Goal: Complete application form

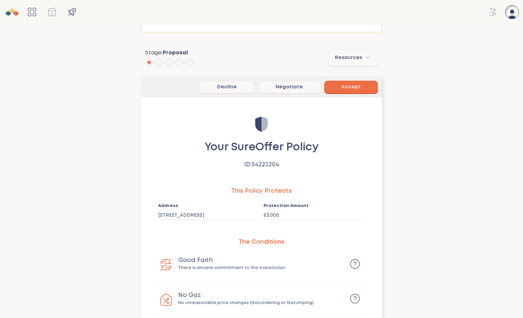
scroll to position [218, 0]
click at [365, 55] on icon "button" at bounding box center [368, 56] width 7 height 7
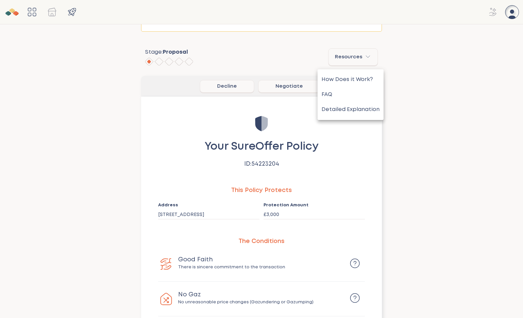
click at [421, 103] on div at bounding box center [261, 159] width 523 height 318
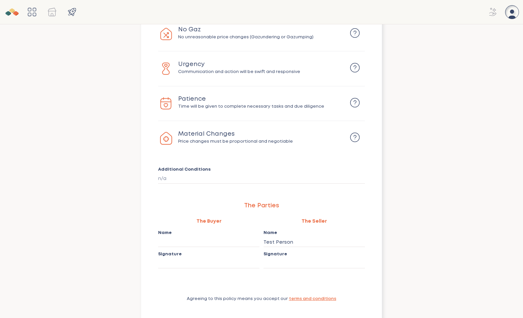
scroll to position [502, 0]
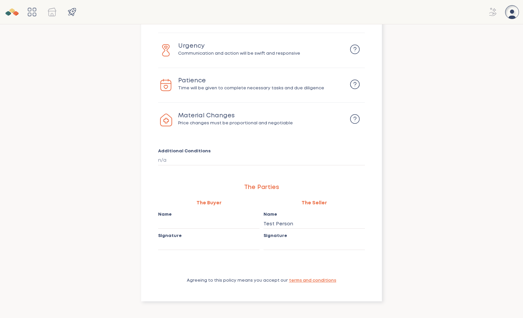
click at [205, 218] on p "Name" at bounding box center [208, 215] width 101 height 7
click at [200, 220] on p "A" at bounding box center [208, 224] width 101 height 8
click at [205, 160] on p "n/a" at bounding box center [261, 161] width 207 height 8
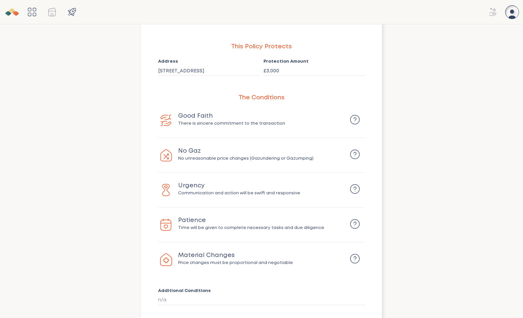
scroll to position [184, 0]
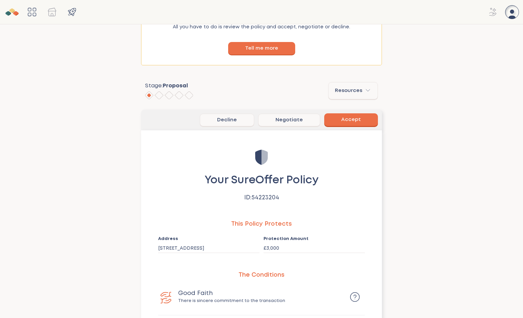
click at [345, 118] on button "Accept" at bounding box center [351, 120] width 54 height 13
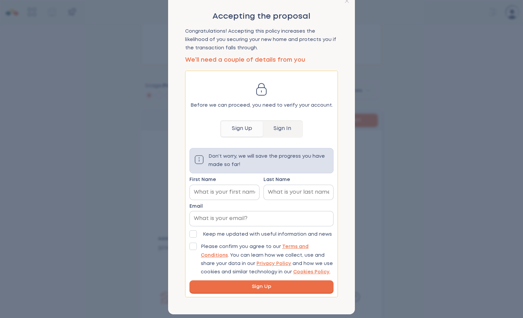
scroll to position [24, 0]
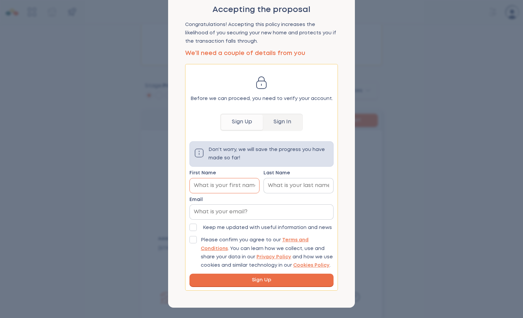
click at [246, 188] on input "First Name" at bounding box center [224, 186] width 69 height 15
click at [308, 176] on div "Last Name" at bounding box center [299, 174] width 70 height 6
click at [308, 179] on input "Last Name" at bounding box center [298, 186] width 69 height 15
click at [283, 123] on button "Sign In" at bounding box center [282, 122] width 39 height 15
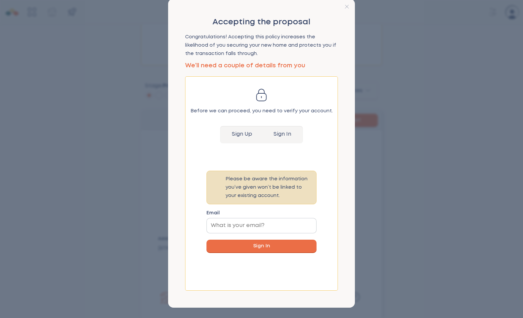
scroll to position [0, 0]
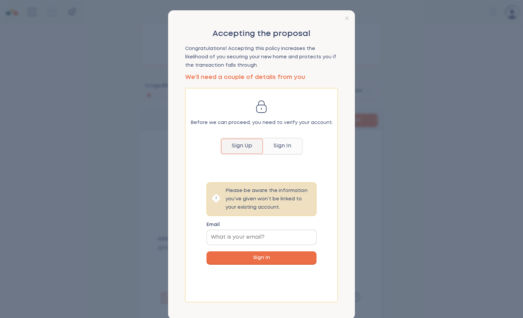
click at [240, 153] on button "Sign Up" at bounding box center [242, 146] width 42 height 15
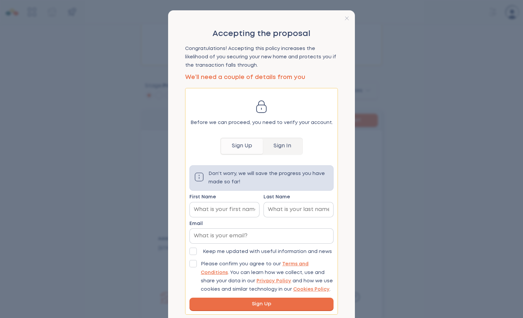
click at [389, 128] on div at bounding box center [261, 159] width 523 height 318
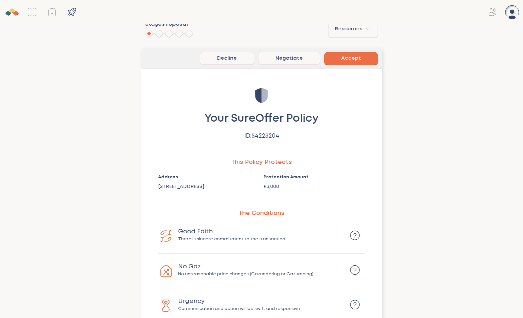
scroll to position [256, 0]
